Goal: Task Accomplishment & Management: Manage account settings

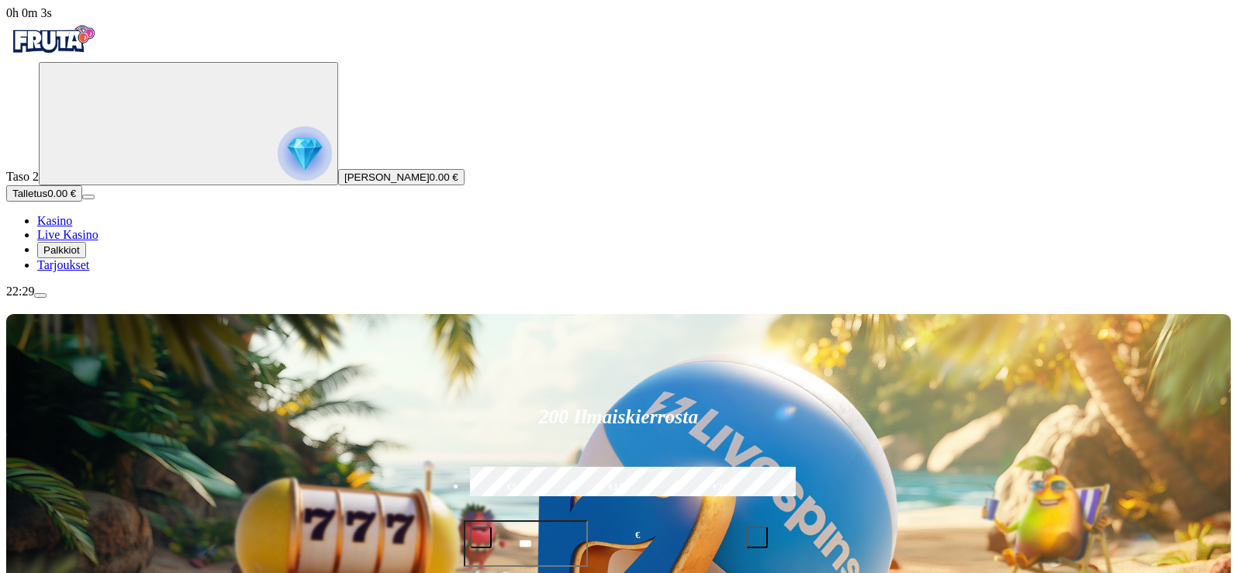
click at [80, 256] on span "Palkkiot" at bounding box center [61, 250] width 36 height 12
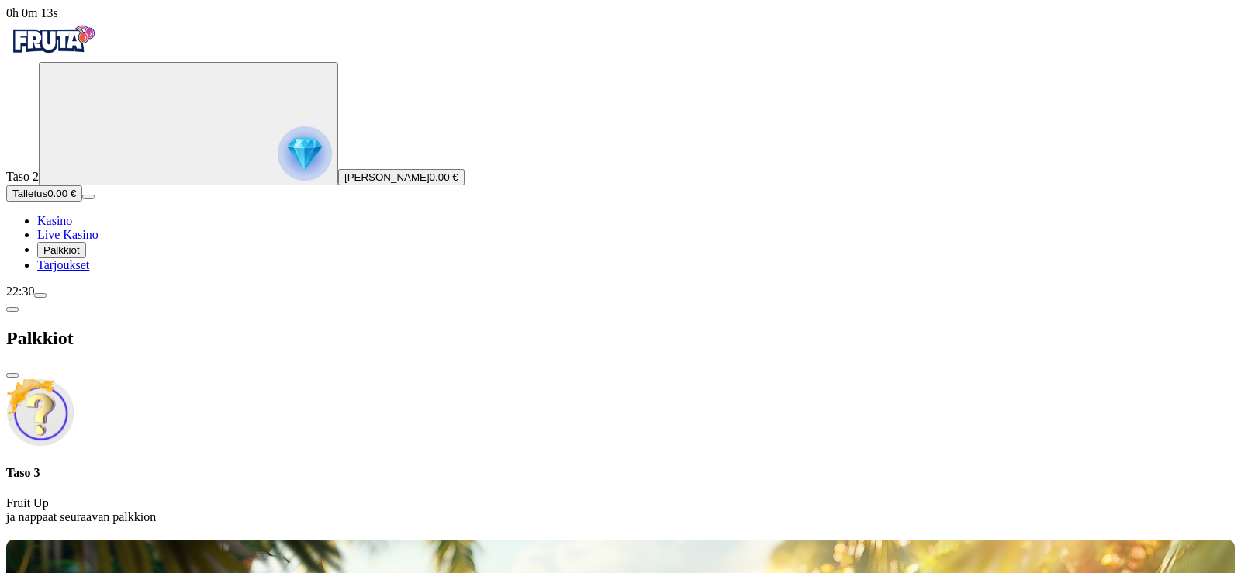
click at [89, 272] on span "Tarjoukset" at bounding box center [63, 264] width 52 height 13
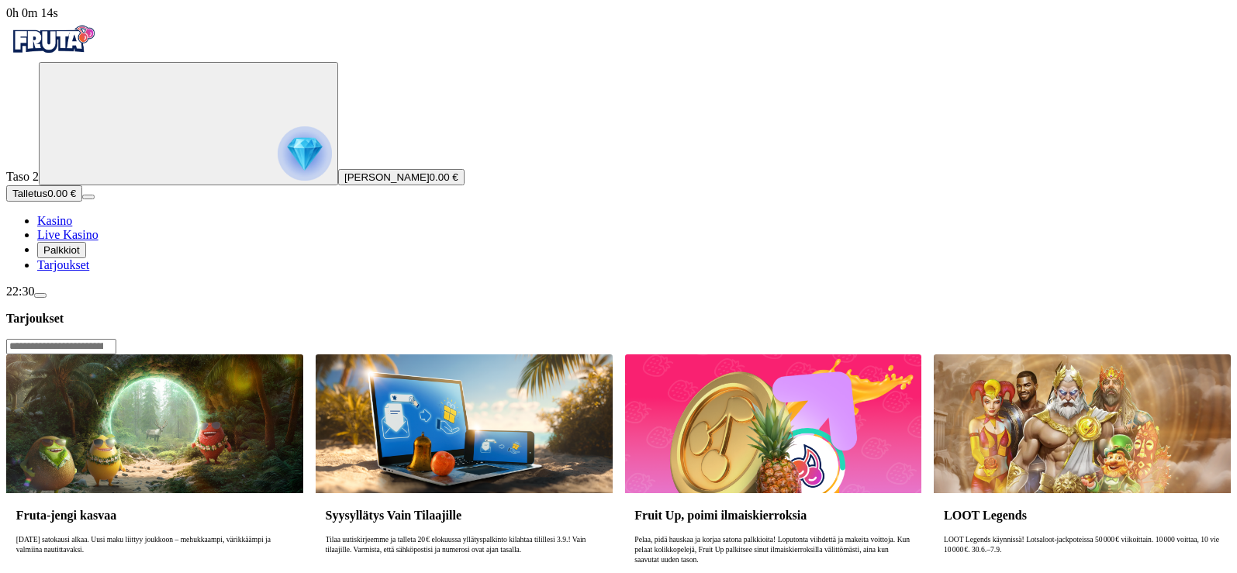
click at [89, 272] on span "Tarjoukset" at bounding box center [63, 264] width 52 height 13
click at [40, 296] on span "menu icon" at bounding box center [40, 296] width 0 height 0
